Goal: Information Seeking & Learning: Check status

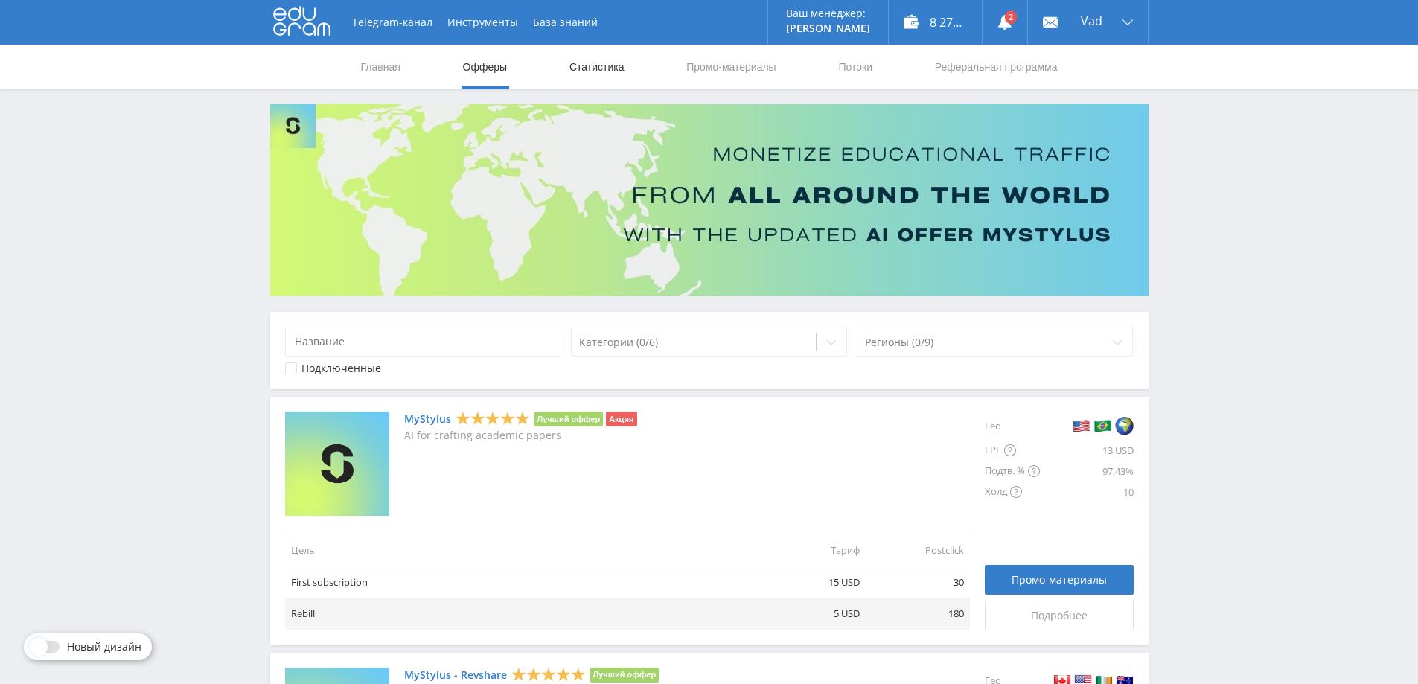
click at [592, 66] on link "Статистика" at bounding box center [597, 67] width 58 height 45
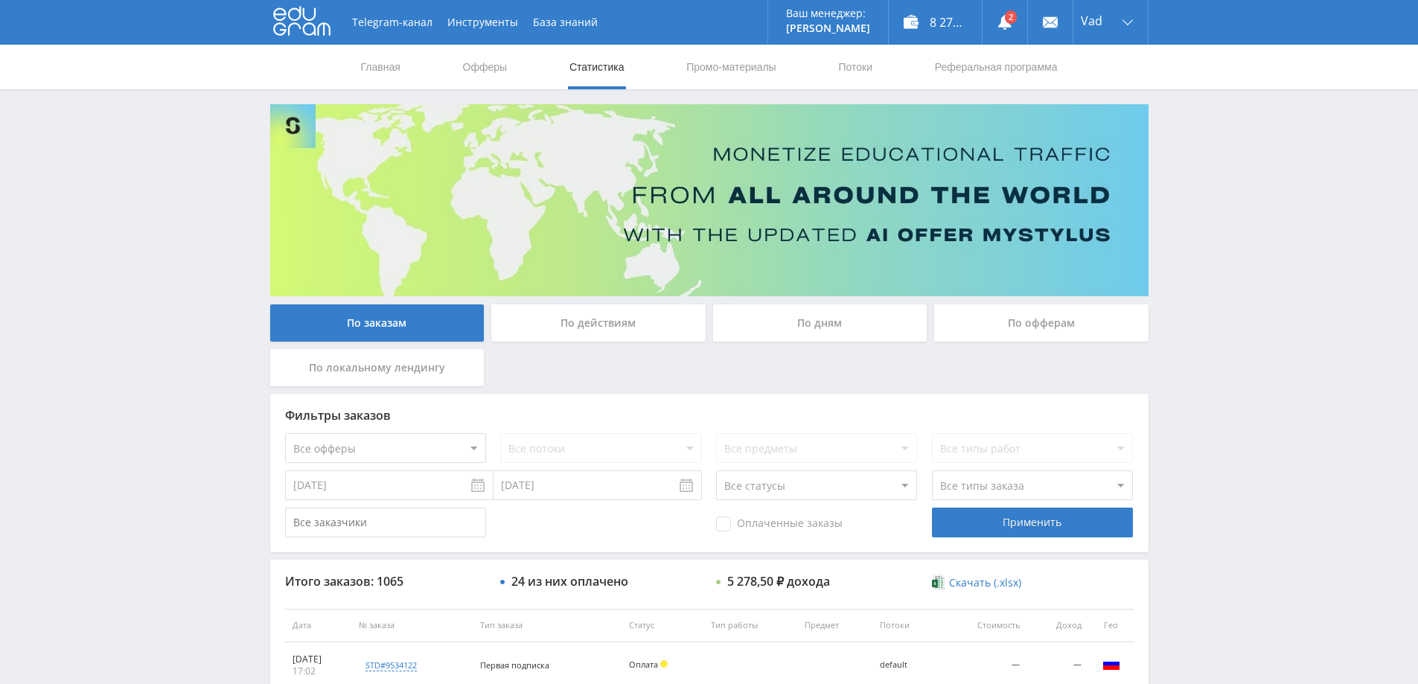
click at [835, 317] on div "По дням" at bounding box center [820, 322] width 214 height 37
click at [0, 0] on input "По дням" at bounding box center [0, 0] width 0 height 0
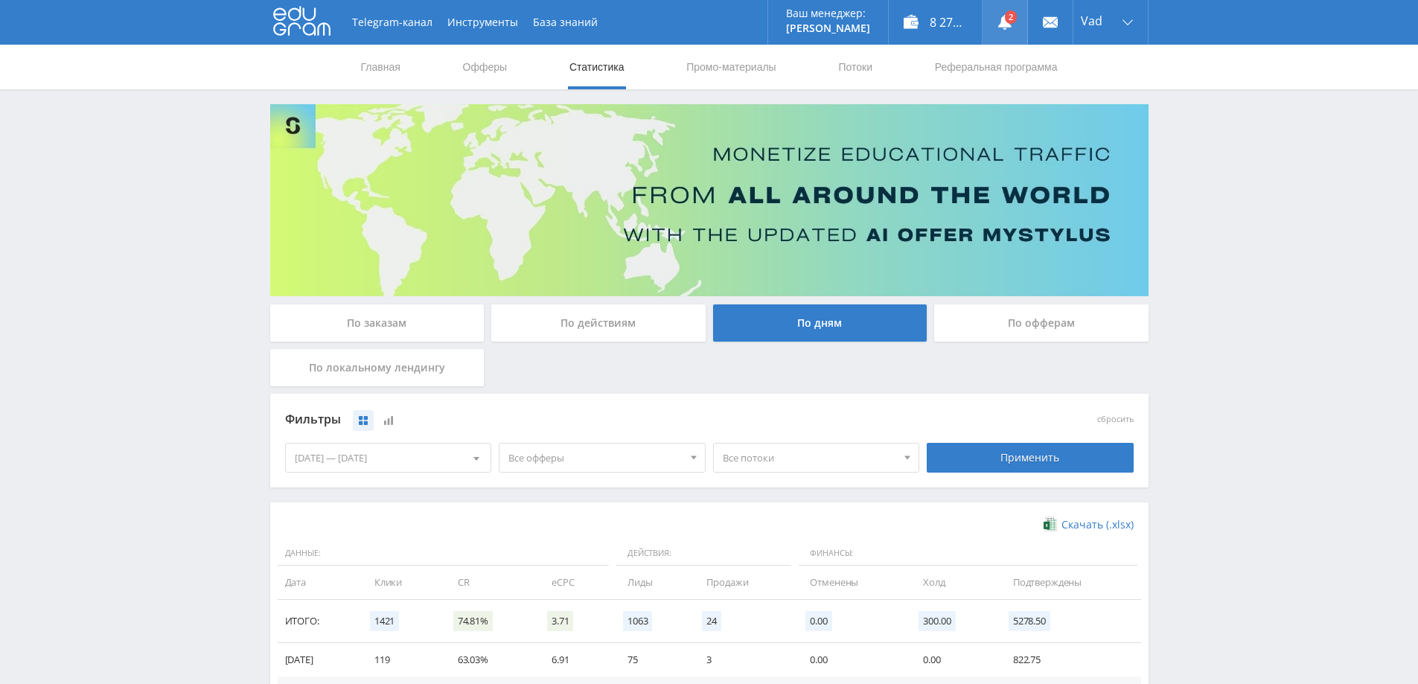
click at [1003, 26] on use at bounding box center [1004, 22] width 13 height 15
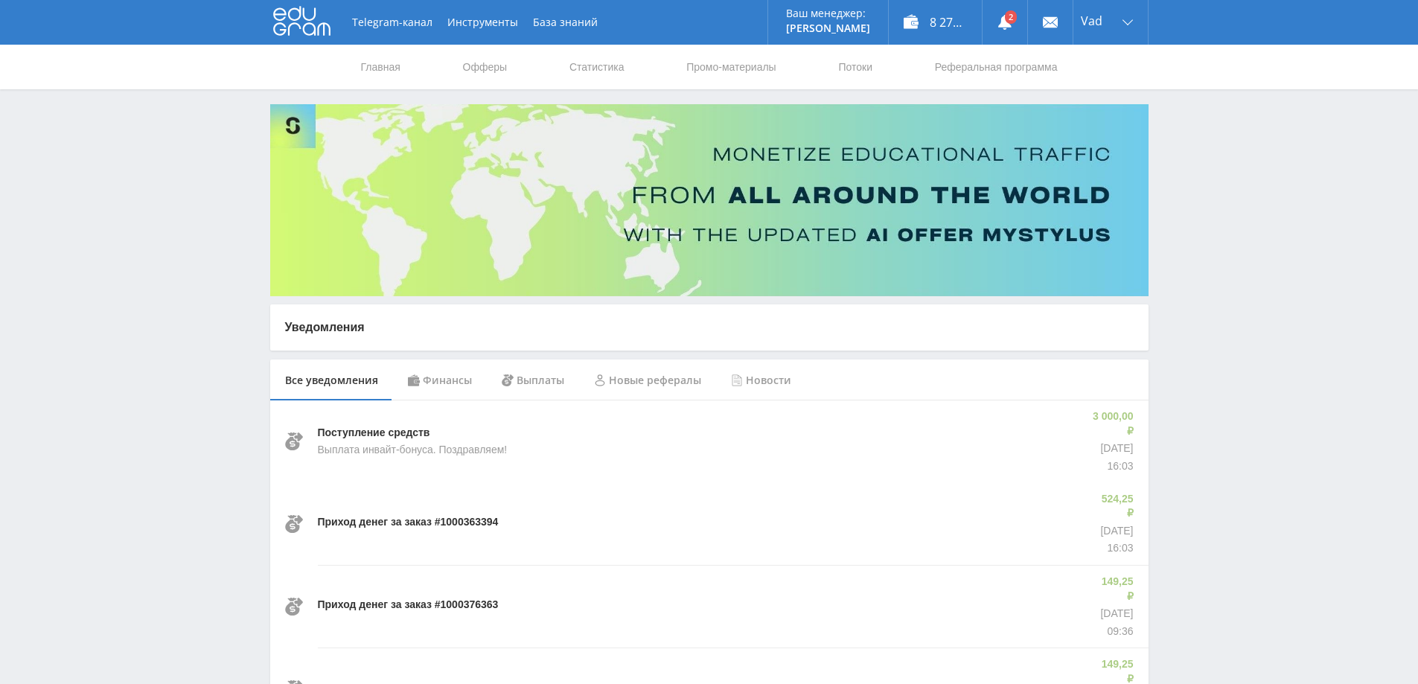
click at [431, 377] on div "Финансы" at bounding box center [440, 380] width 94 height 42
click at [534, 379] on div "Выплаты" at bounding box center [533, 380] width 92 height 42
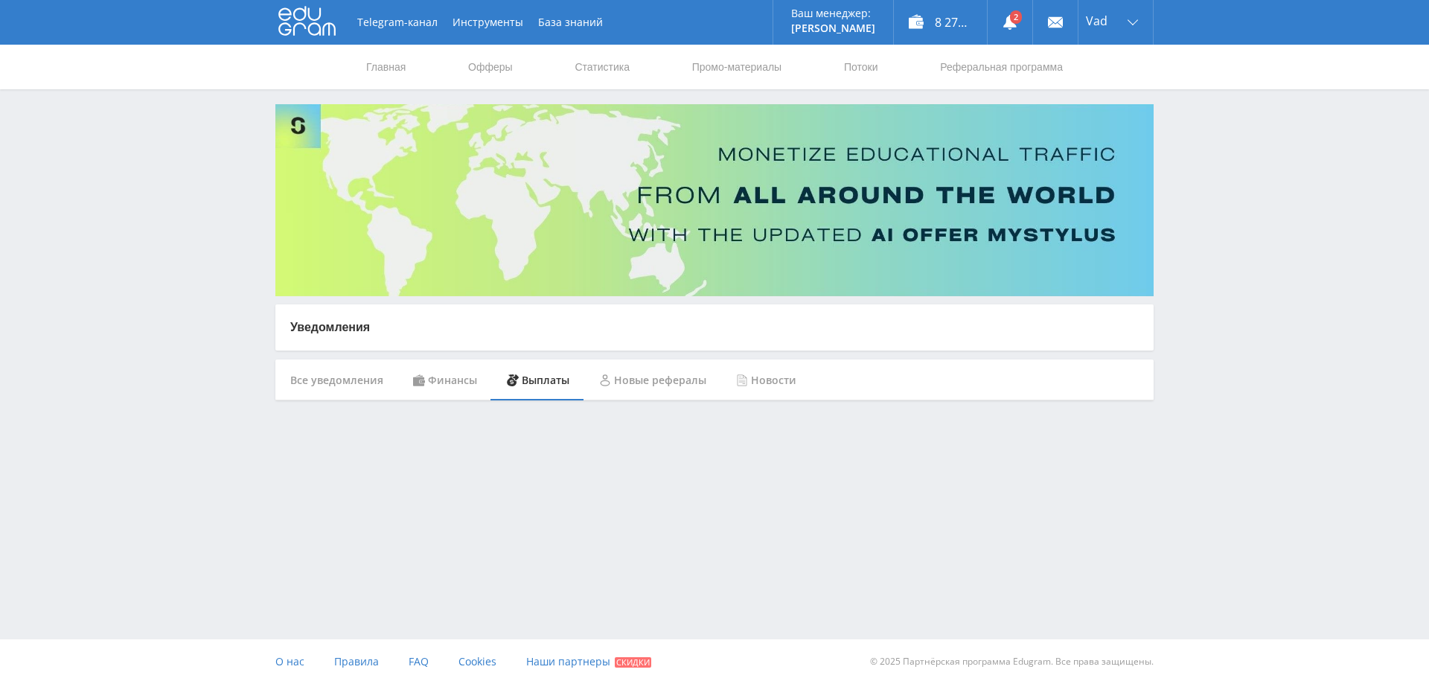
click at [432, 374] on div "Финансы" at bounding box center [445, 380] width 94 height 42
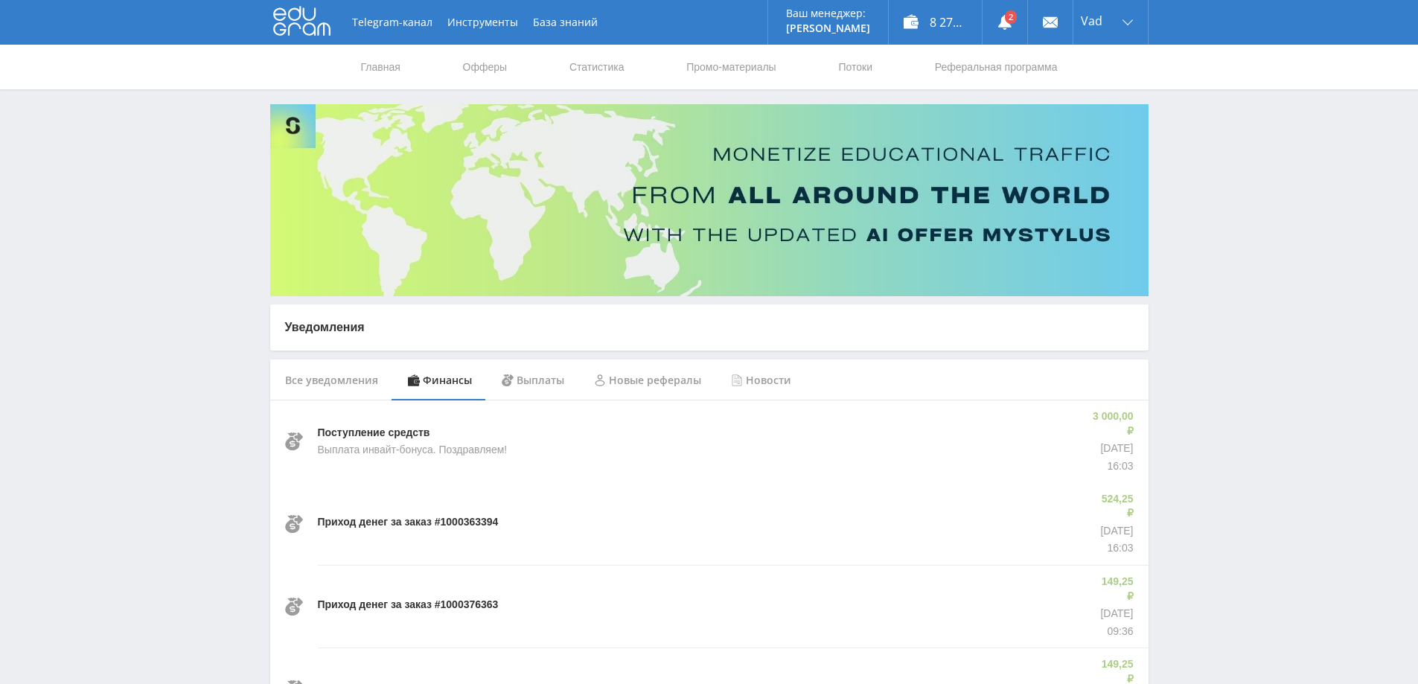
click at [338, 378] on div "Все уведомления" at bounding box center [331, 380] width 123 height 42
click at [610, 64] on link "Статистика" at bounding box center [597, 67] width 58 height 45
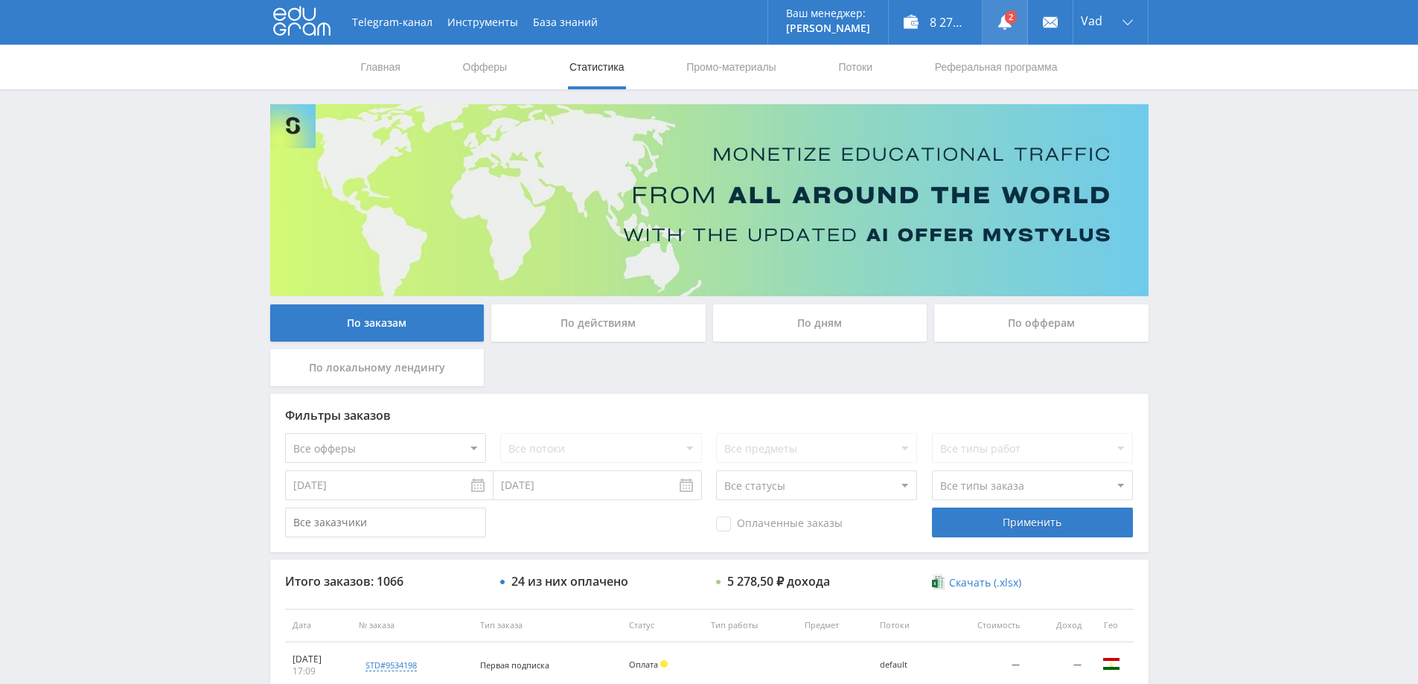
click at [1002, 22] on use at bounding box center [1004, 22] width 13 height 15
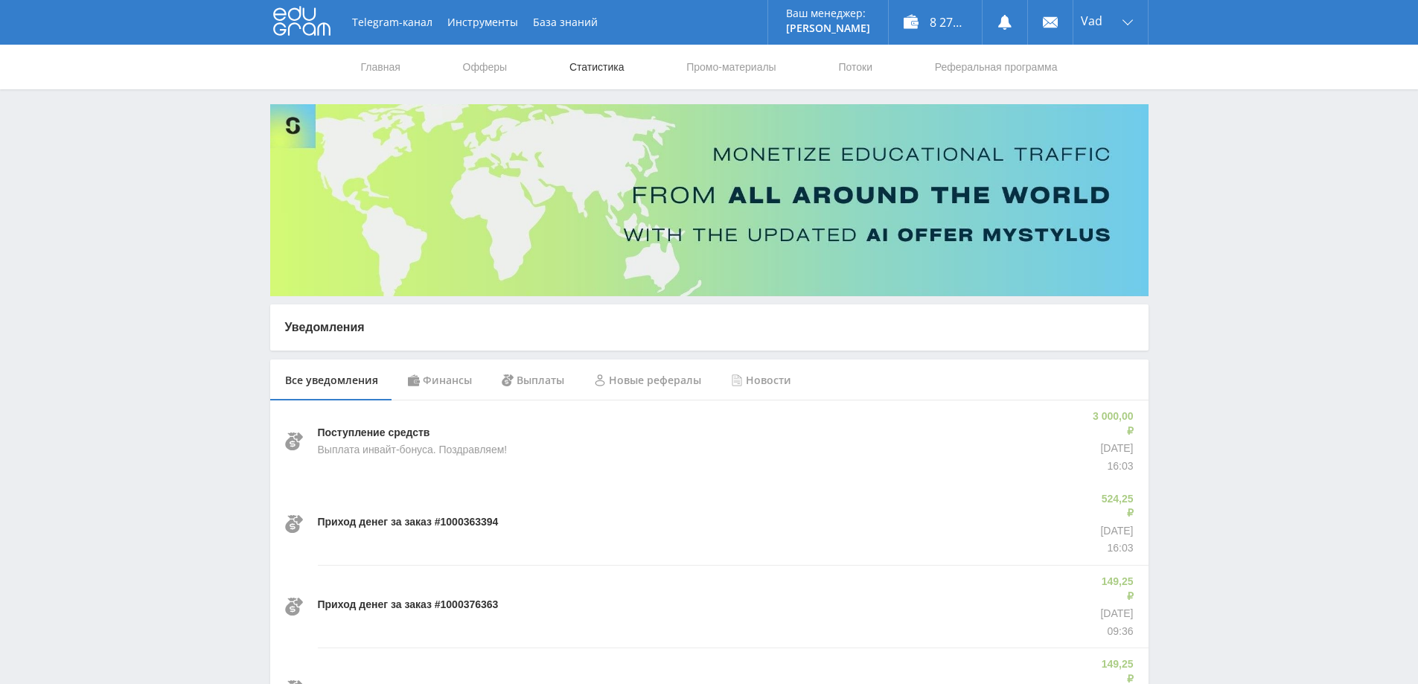
click at [603, 72] on link "Статистика" at bounding box center [597, 67] width 58 height 45
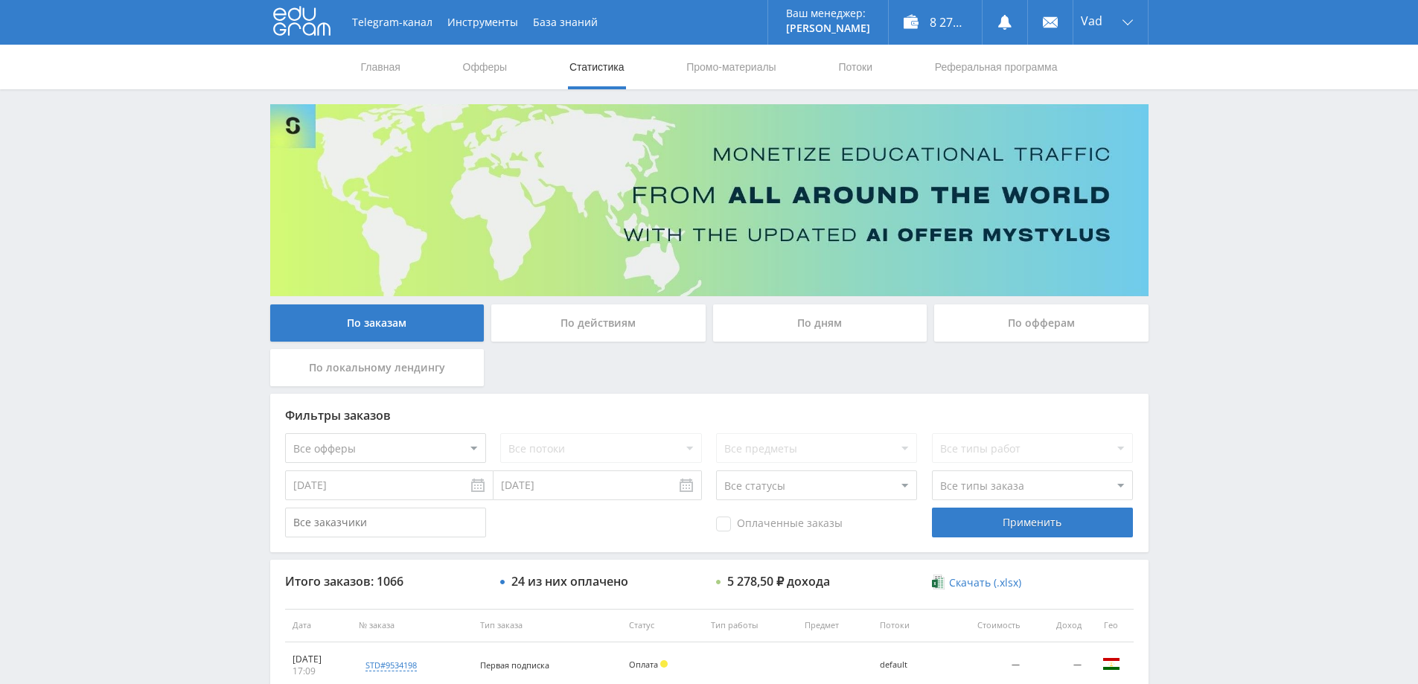
click at [797, 328] on div "По дням" at bounding box center [820, 322] width 214 height 37
click at [0, 0] on input "По дням" at bounding box center [0, 0] width 0 height 0
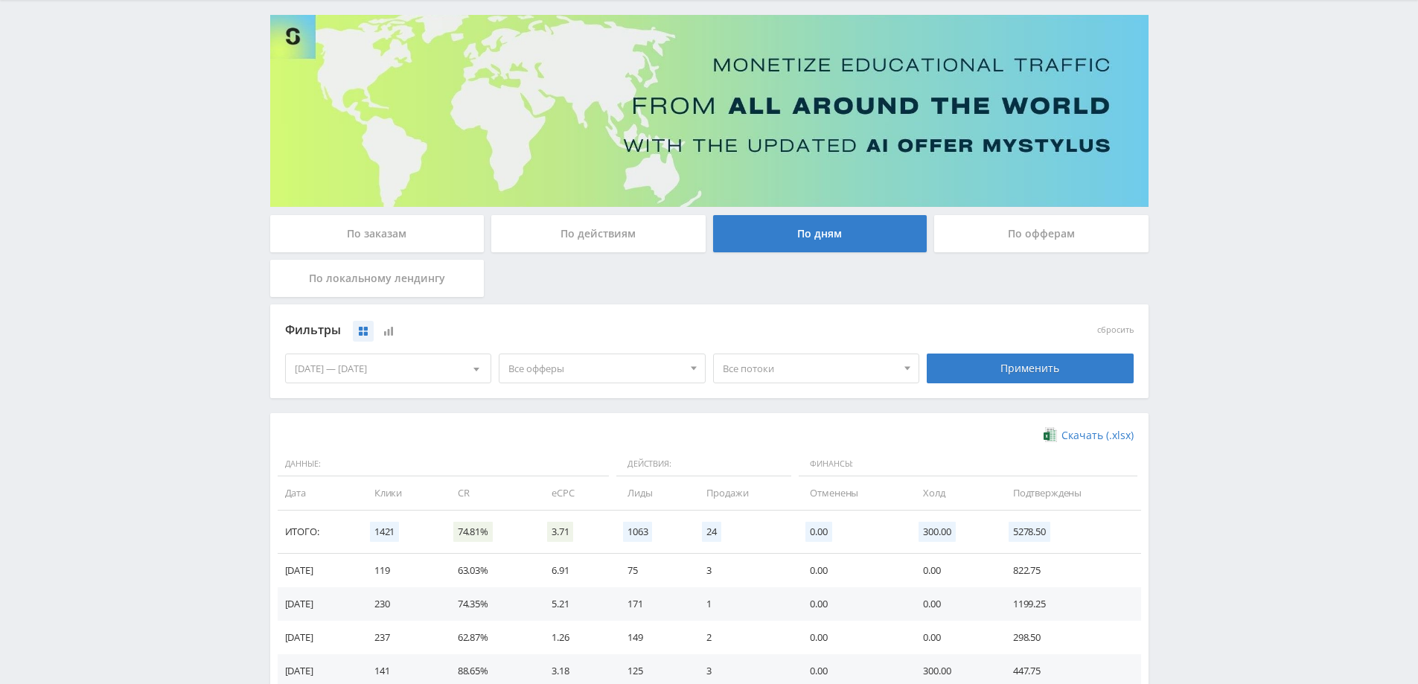
scroll to position [290, 0]
